Goal: Information Seeking & Learning: Learn about a topic

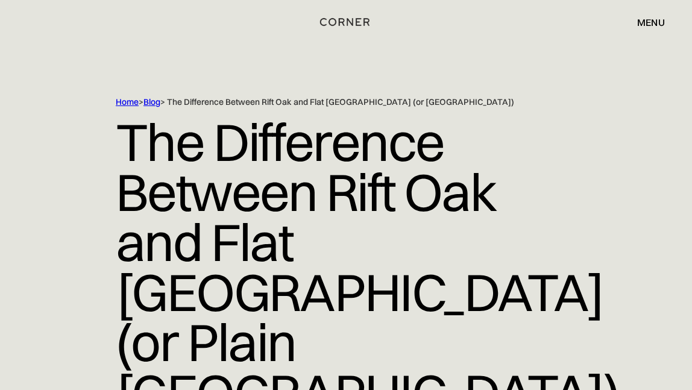
click at [335, 22] on img "home" at bounding box center [344, 22] width 49 height 16
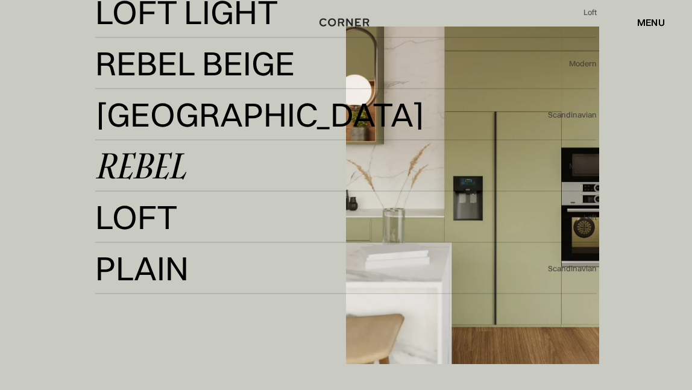
scroll to position [2507, 0]
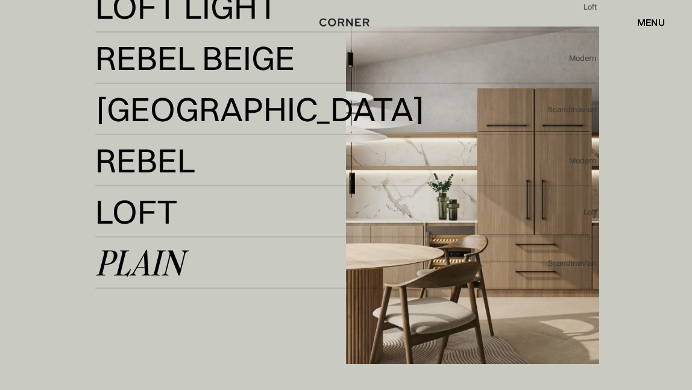
click at [167, 265] on div "Plain" at bounding box center [139, 262] width 89 height 29
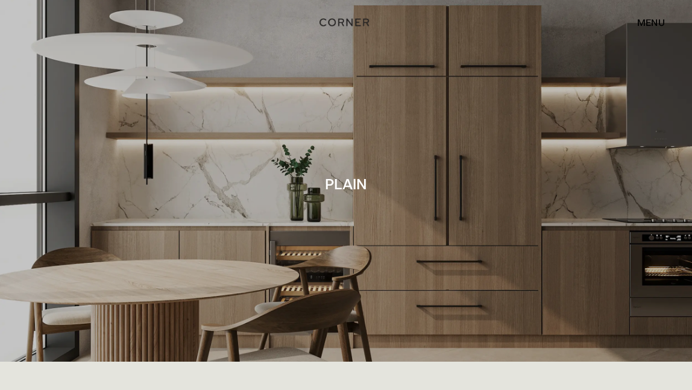
click at [650, 22] on div "menu" at bounding box center [651, 22] width 28 height 10
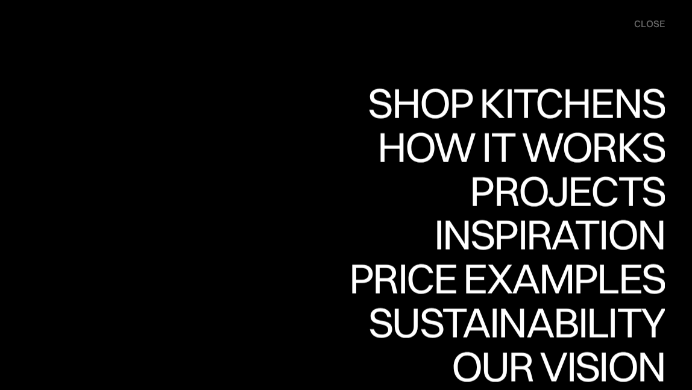
scroll to position [35, 0]
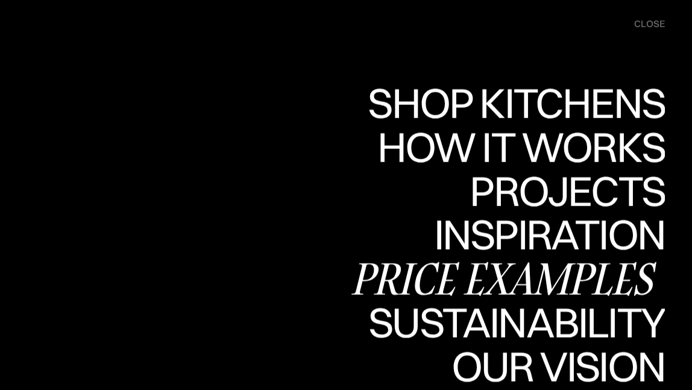
click at [530, 276] on div "Price examples" at bounding box center [507, 278] width 316 height 42
